Goal: Information Seeking & Learning: Learn about a topic

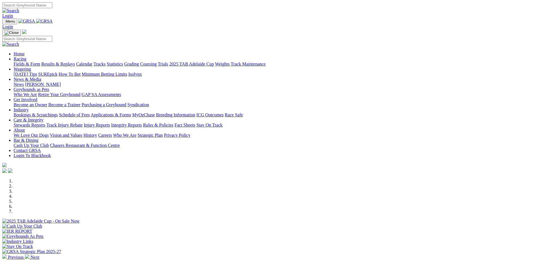
click at [75, 62] on link "Results & Replays" at bounding box center [58, 64] width 34 height 5
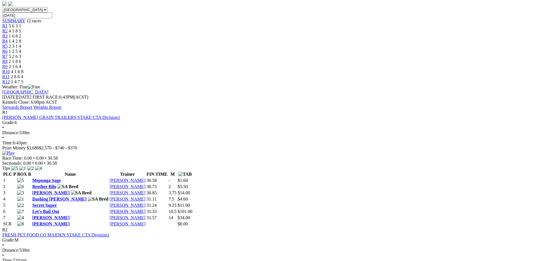
scroll to position [198, 0]
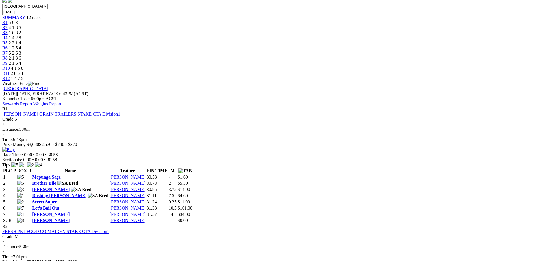
scroll to position [226, 0]
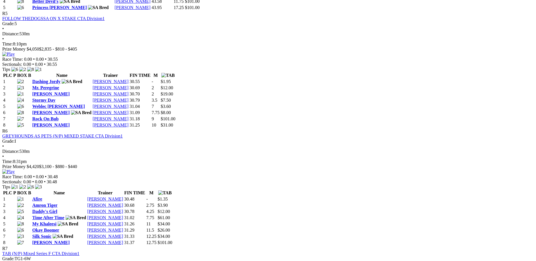
scroll to position [762, 0]
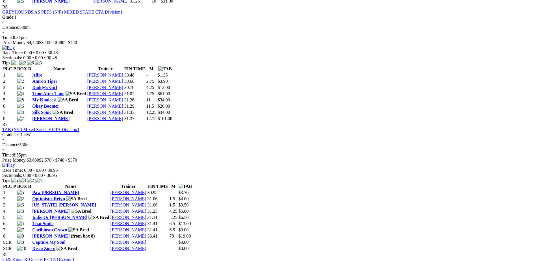
scroll to position [875, 0]
